Goal: Task Accomplishment & Management: Complete application form

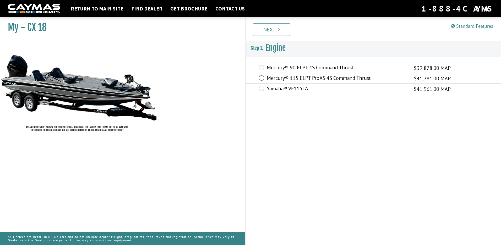
click at [375, 92] on label "Yamaha® VF115LA" at bounding box center [337, 89] width 140 height 8
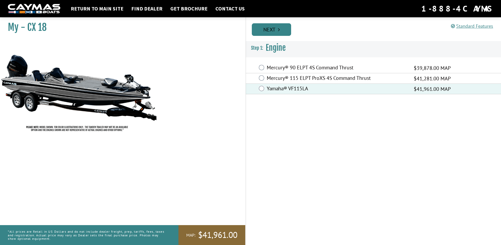
click at [267, 29] on link "Next" at bounding box center [271, 29] width 39 height 13
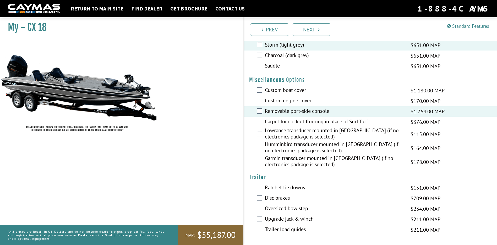
scroll to position [143, 0]
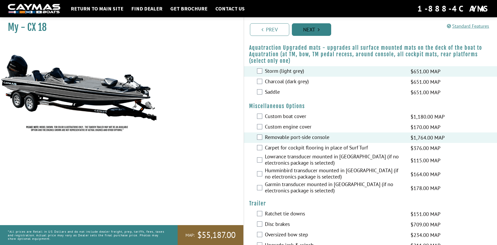
click at [311, 27] on link "Next" at bounding box center [311, 29] width 39 height 13
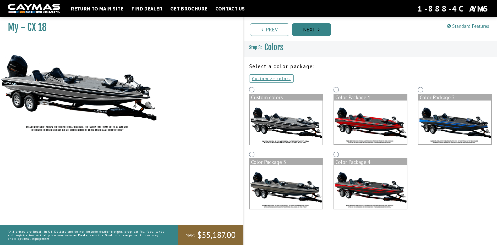
scroll to position [0, 0]
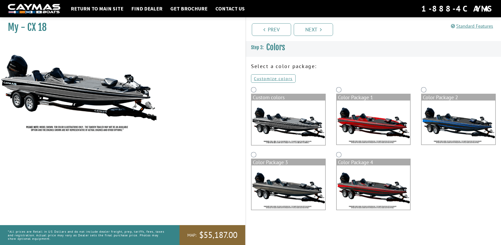
click at [362, 124] on img at bounding box center [374, 123] width 74 height 44
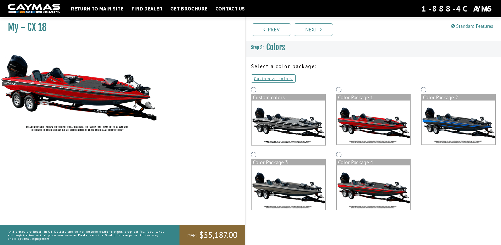
click at [295, 122] on img at bounding box center [288, 123] width 74 height 45
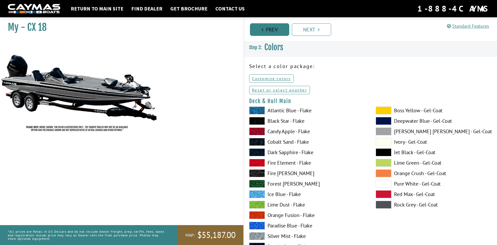
click at [273, 28] on link "Prev" at bounding box center [269, 29] width 39 height 13
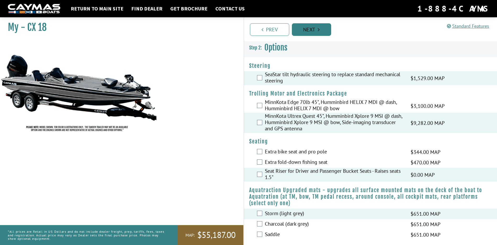
click at [309, 29] on link "Next" at bounding box center [311, 29] width 39 height 13
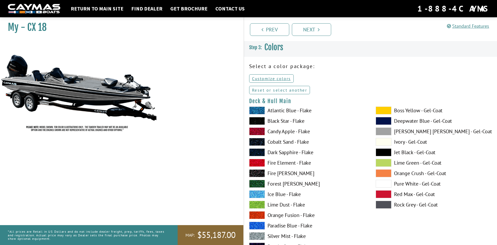
click at [292, 91] on link "Reset or select another" at bounding box center [279, 90] width 61 height 8
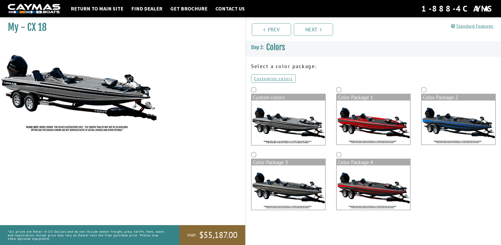
click at [365, 114] on img at bounding box center [374, 123] width 74 height 44
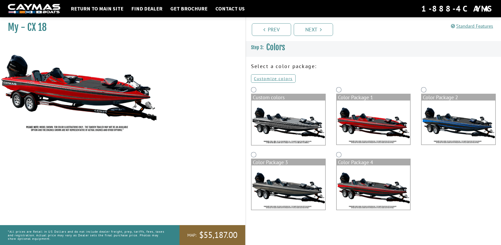
click at [443, 111] on img at bounding box center [458, 123] width 74 height 44
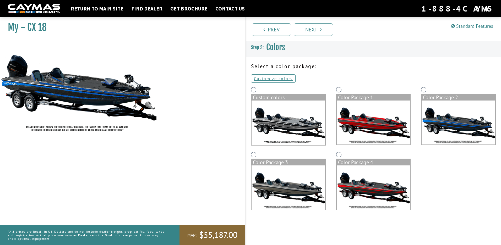
click at [391, 184] on img at bounding box center [374, 188] width 74 height 44
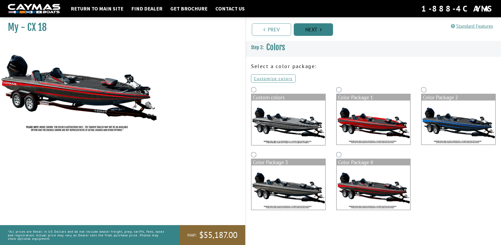
click at [311, 29] on link "Next" at bounding box center [313, 29] width 39 height 13
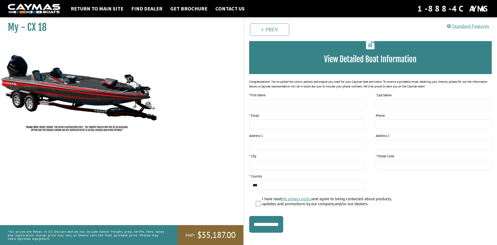
scroll to position [36, 0]
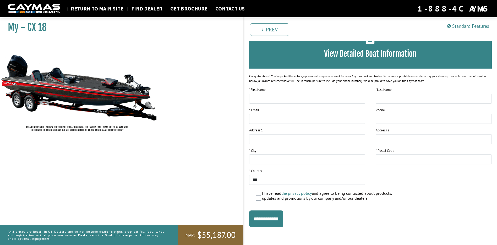
click at [99, 8] on link "Return to main site" at bounding box center [97, 8] width 58 height 7
